Goal: Information Seeking & Learning: Learn about a topic

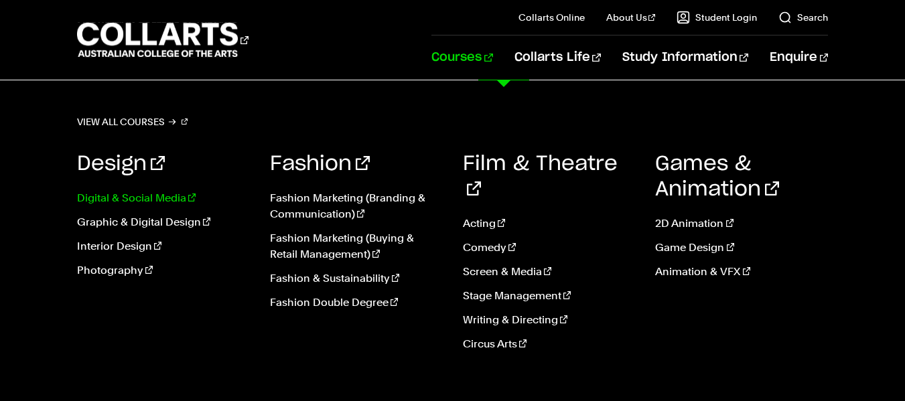
click at [125, 196] on link "Digital & Social Media" at bounding box center [163, 198] width 173 height 16
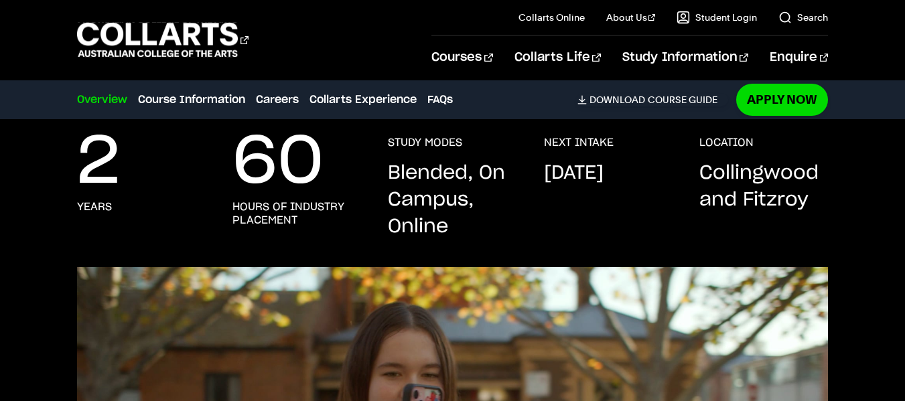
scroll to position [315, 0]
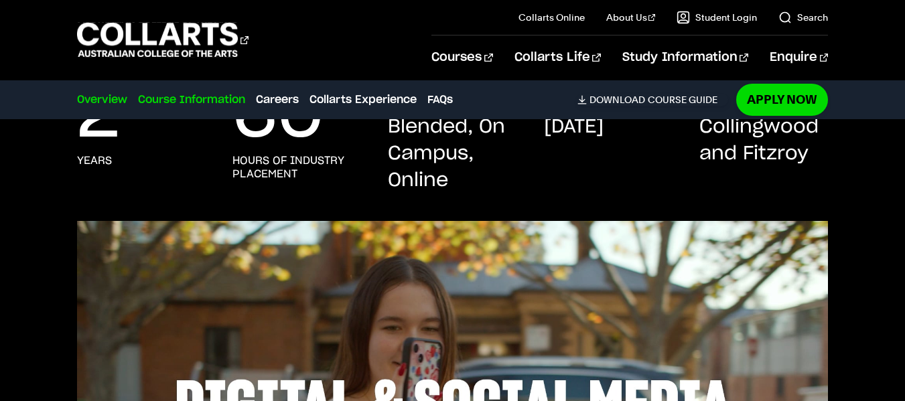
click at [212, 98] on link "Course Information" at bounding box center [191, 100] width 107 height 16
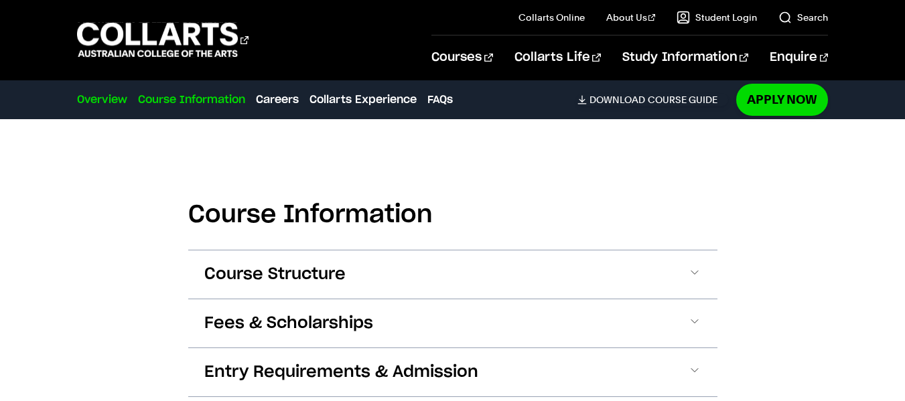
scroll to position [1318, 0]
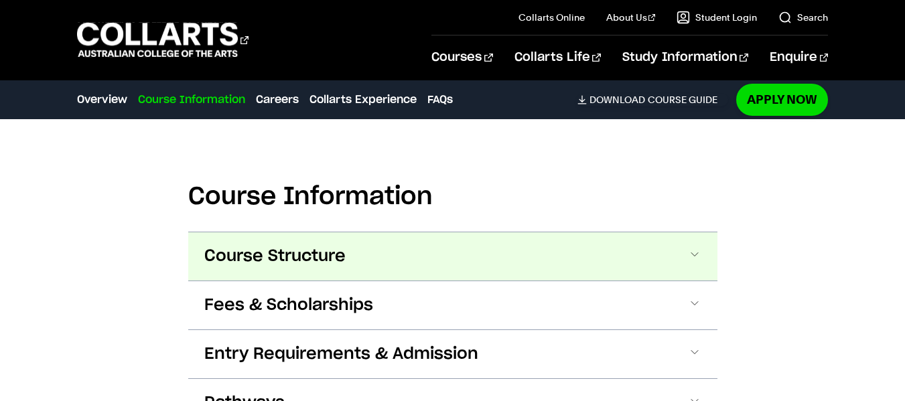
click at [337, 261] on span "Course Structure" at bounding box center [274, 256] width 141 height 21
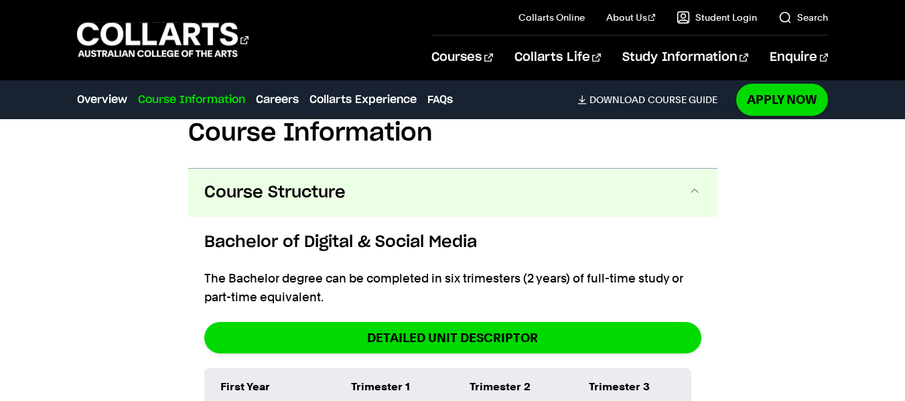
scroll to position [1430, 0]
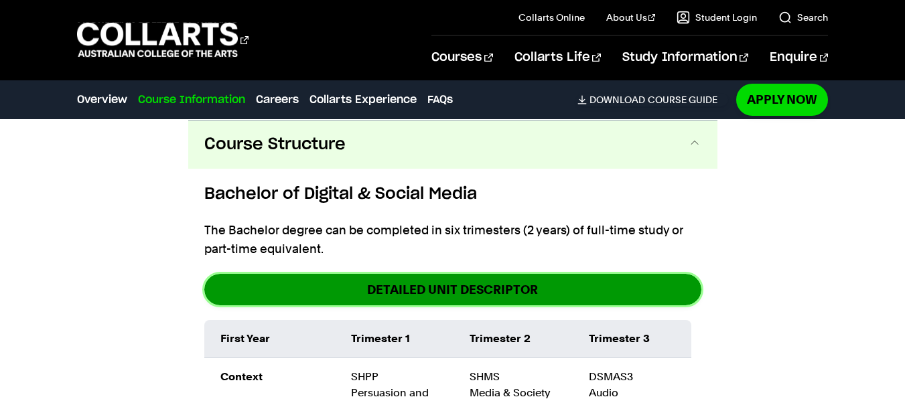
click at [403, 287] on link "DETAILED UNIT DESCRIPTOR" at bounding box center [452, 289] width 497 height 31
